Goal: Task Accomplishment & Management: Manage account settings

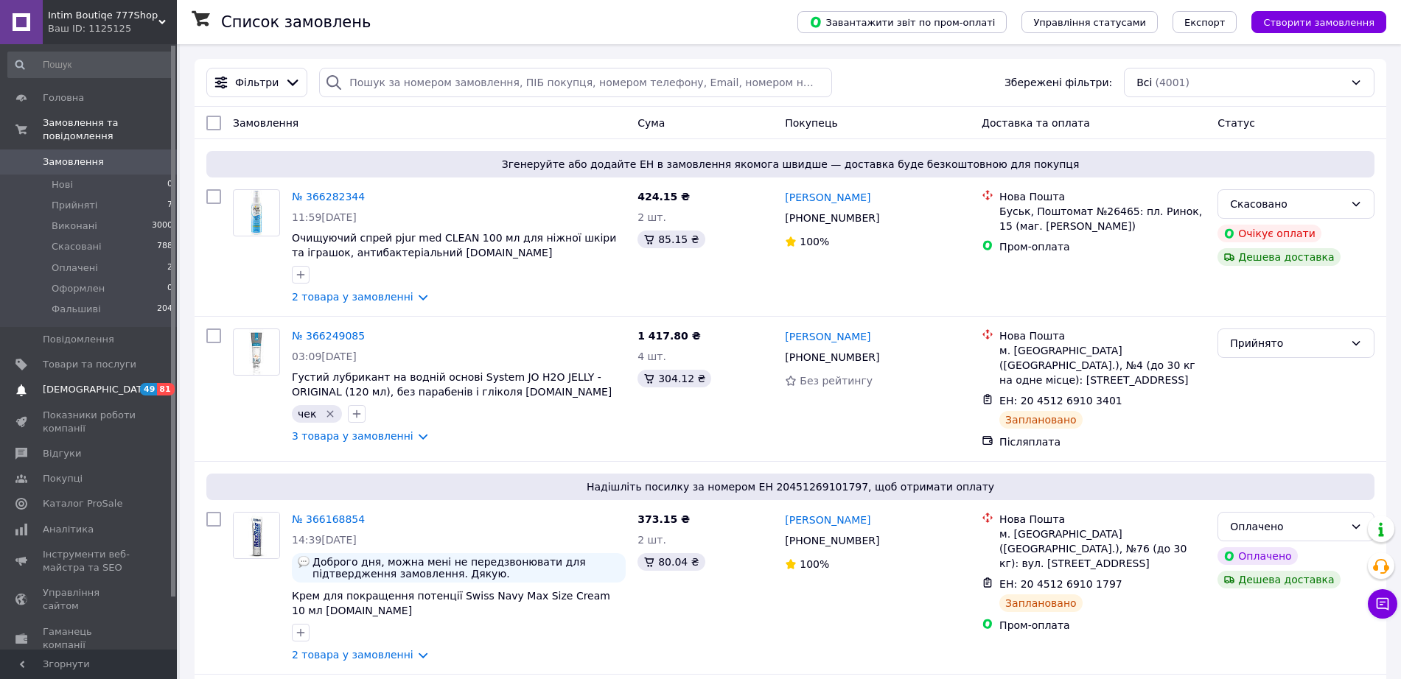
click at [101, 383] on span "[DEMOGRAPHIC_DATA]" at bounding box center [90, 389] width 94 height 13
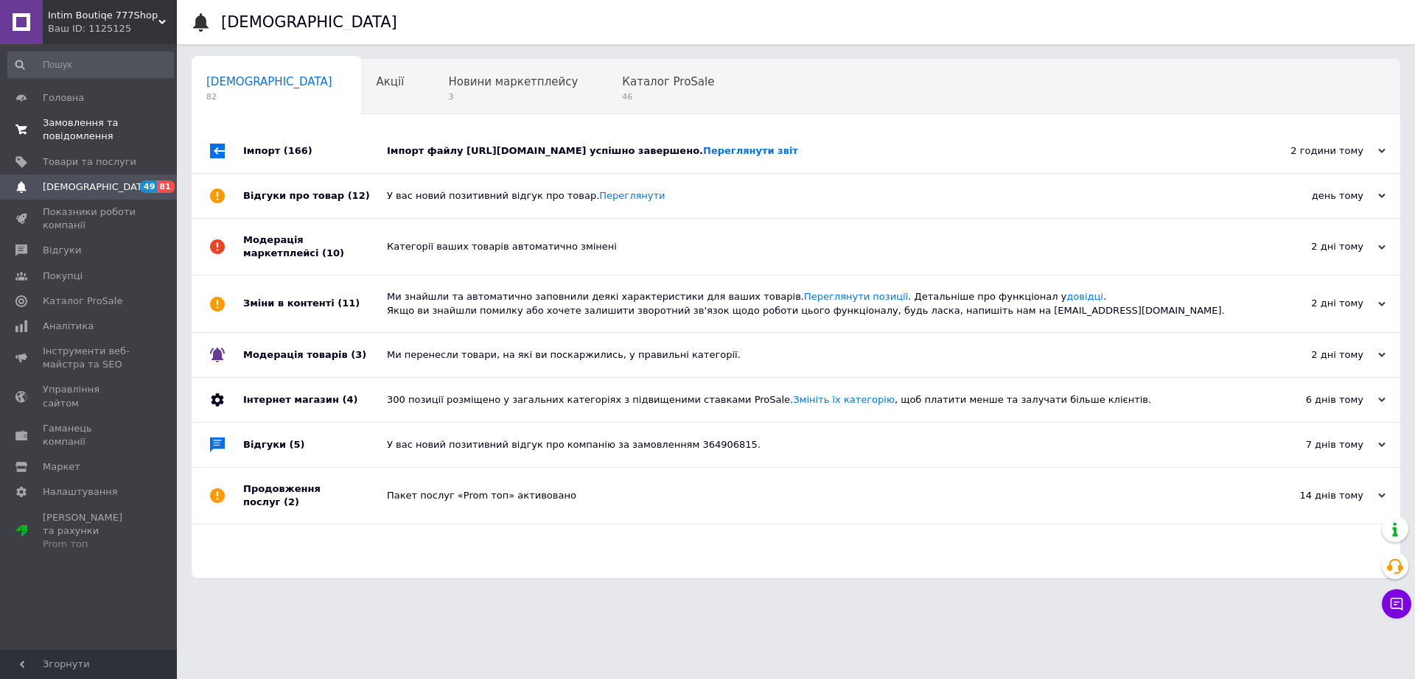
click at [91, 125] on span "Замовлення та повідомлення" at bounding box center [90, 129] width 94 height 27
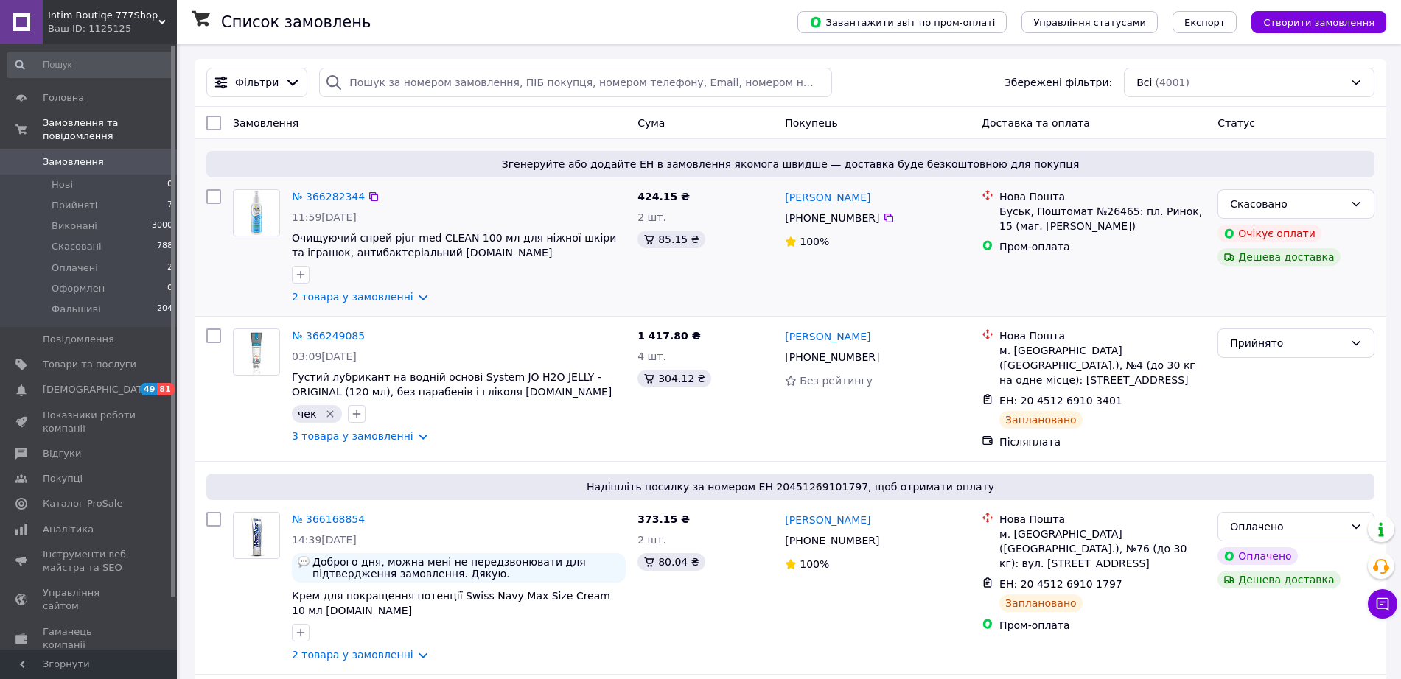
click at [591, 175] on div "Згенеруйте або додайте ЕН в замовлення якомога швидше — доставка буде безкоштов…" at bounding box center [790, 164] width 1168 height 27
click at [78, 383] on span "[DEMOGRAPHIC_DATA]" at bounding box center [97, 389] width 109 height 13
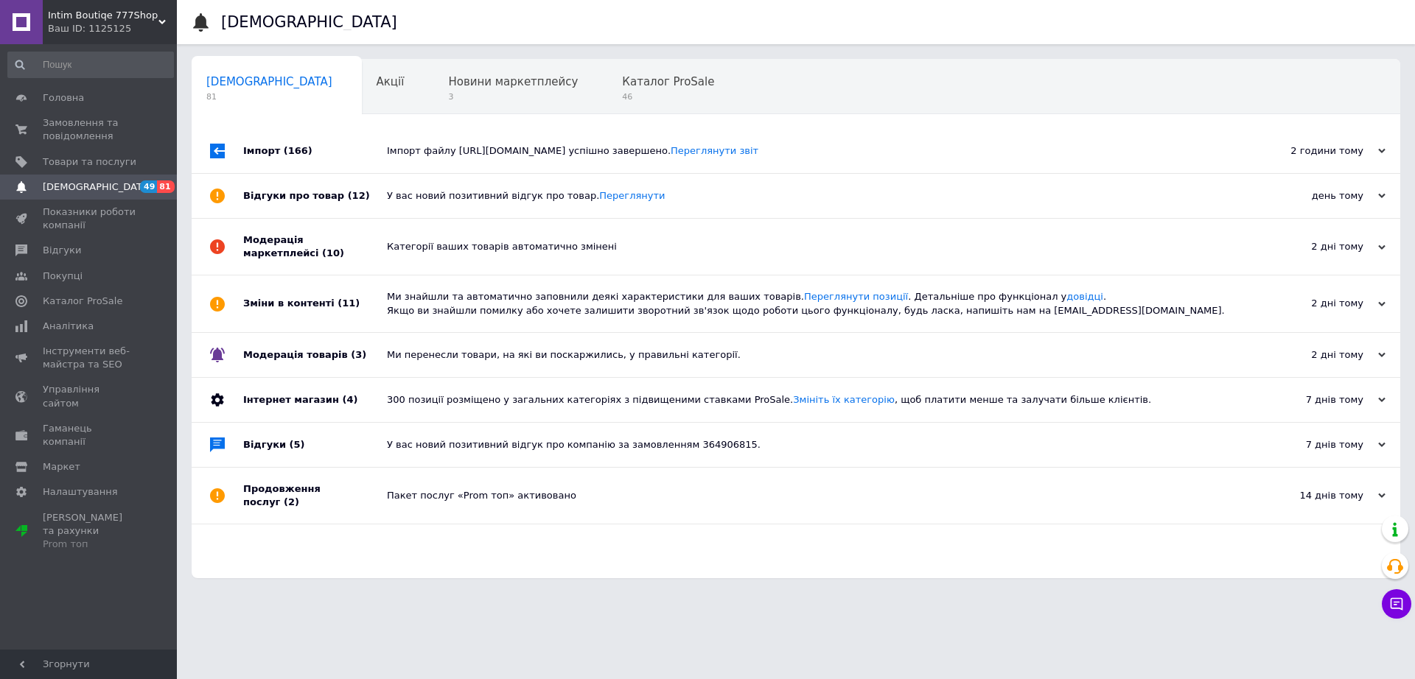
click at [129, 22] on div "Ваш ID: 1125125" at bounding box center [112, 28] width 129 height 13
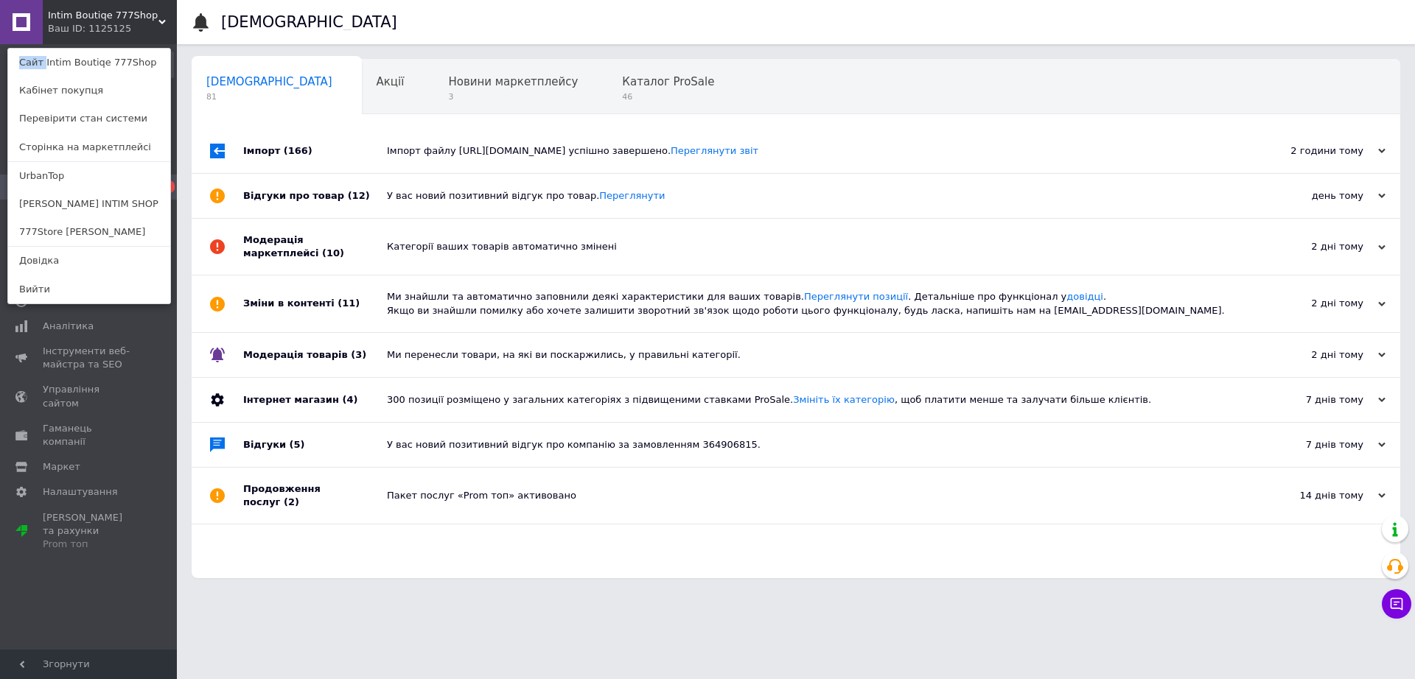
click at [129, 22] on div "Intim Boutiqe 777Shop Ваш ID: 1125125 Сайт Intim Boutiqe 777Shop Кабінет покупц…" at bounding box center [88, 22] width 177 height 44
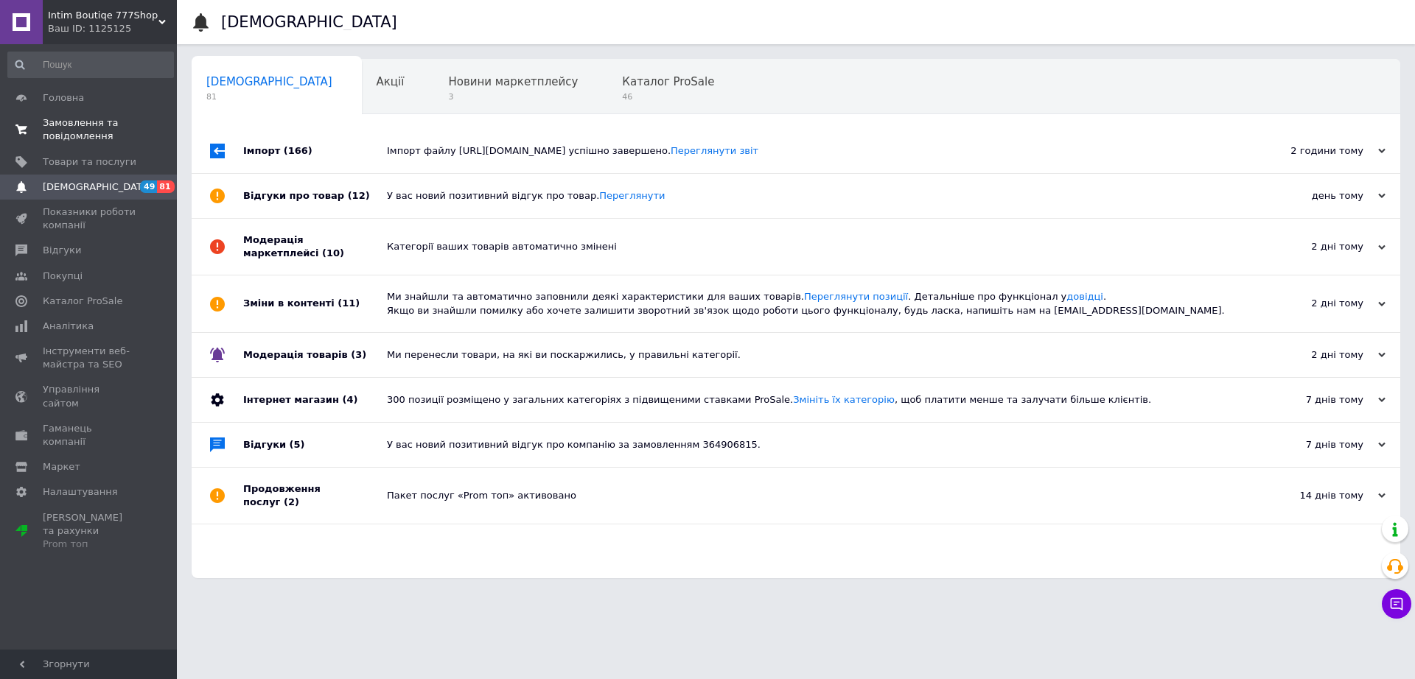
click at [78, 126] on span "Замовлення та повідомлення" at bounding box center [90, 129] width 94 height 27
